Goal: Transaction & Acquisition: Register for event/course

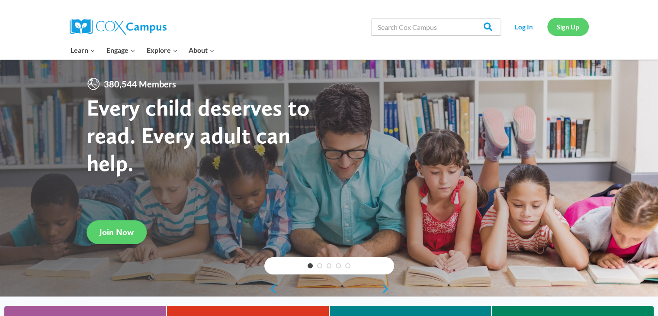
click at [574, 30] on link "Sign Up" at bounding box center [568, 27] width 42 height 18
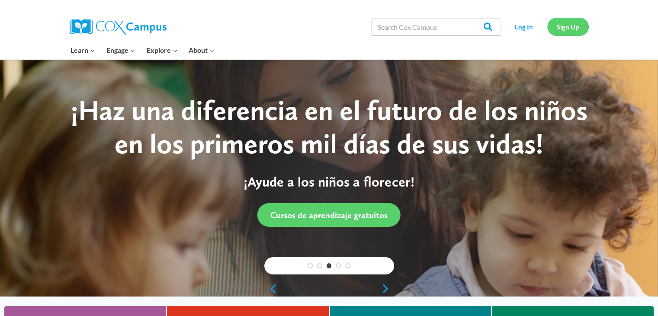
click at [564, 29] on link "Sign Up" at bounding box center [568, 27] width 42 height 18
